Goal: Find specific page/section: Find specific page/section

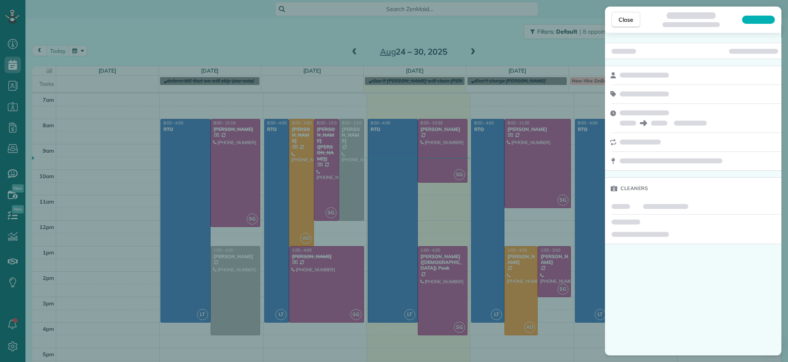
scroll to position [4, 4]
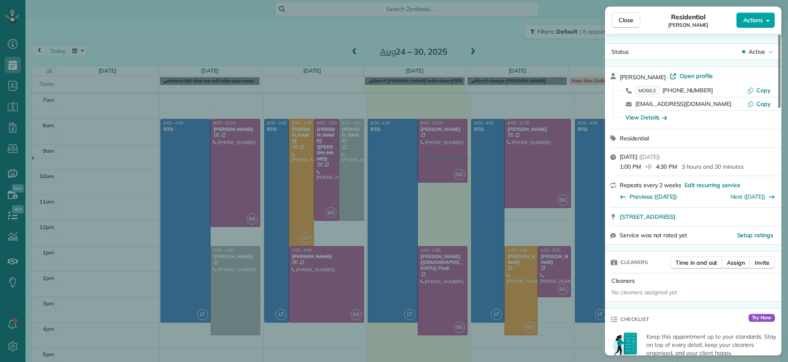
click at [765, 25] on button "Actions" at bounding box center [755, 20] width 39 height 16
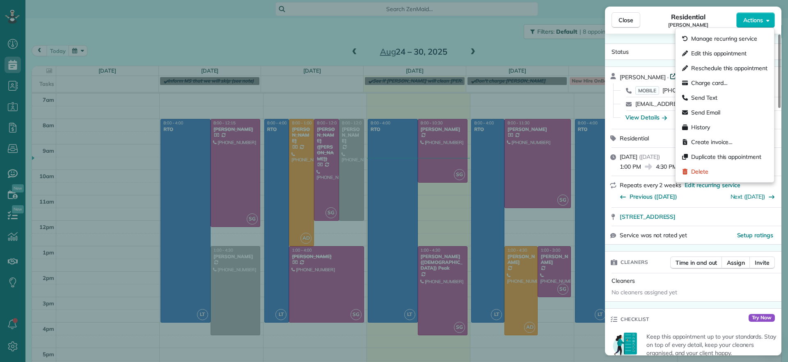
click at [670, 76] on link "Open profile" at bounding box center [691, 76] width 43 height 8
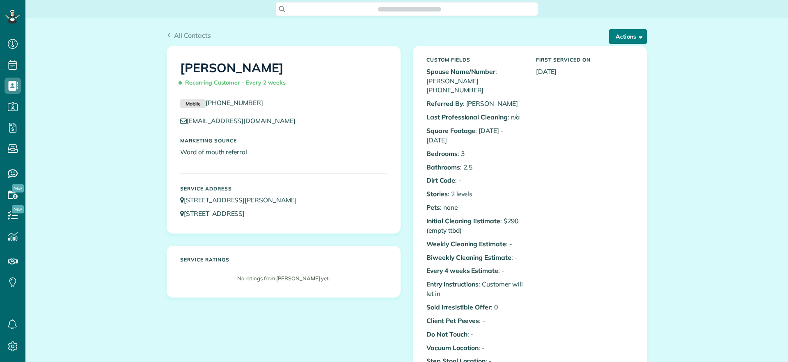
scroll to position [4, 4]
click at [616, 37] on button "Actions" at bounding box center [628, 36] width 38 height 15
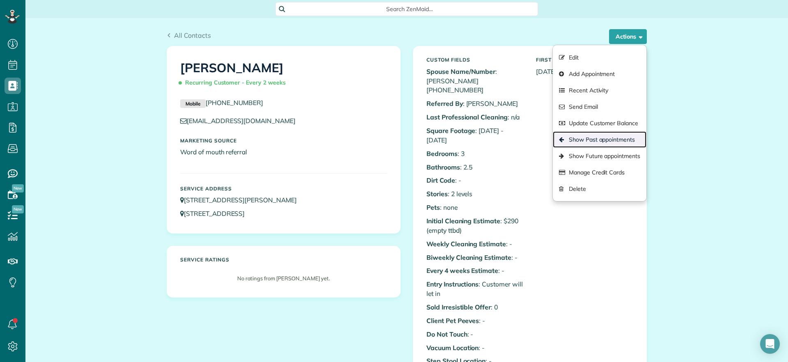
click at [598, 134] on link "Show Past appointments" at bounding box center [600, 139] width 94 height 16
